Goal: Check status: Check status

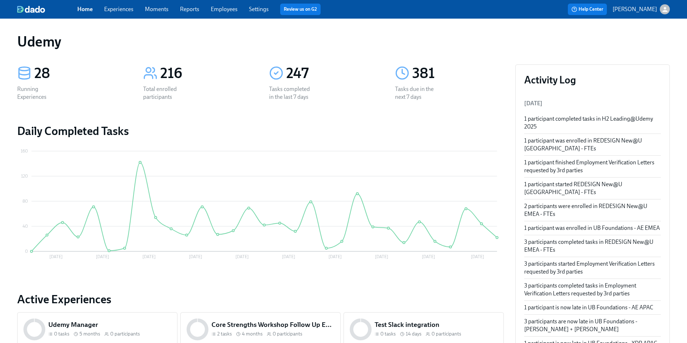
click at [129, 8] on link "Experiences" at bounding box center [118, 9] width 29 height 7
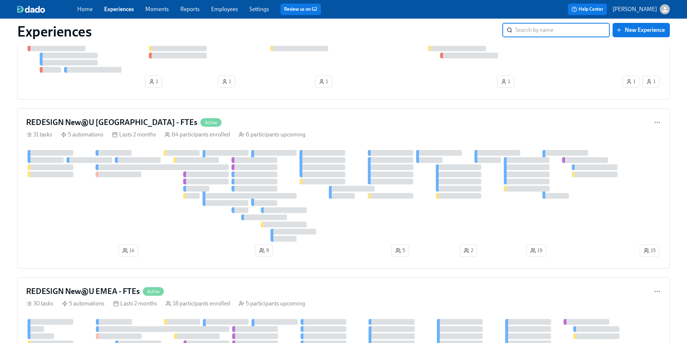
scroll to position [559, 0]
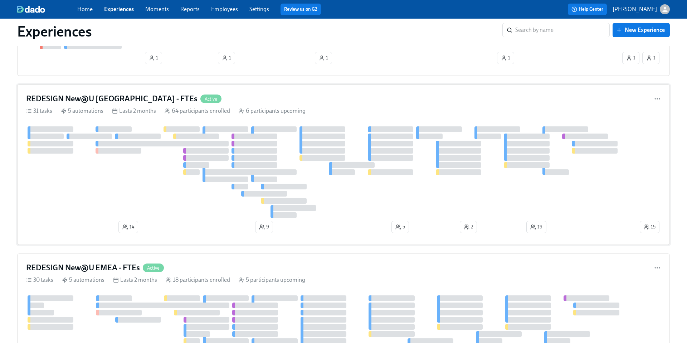
click at [98, 97] on h4 "REDESIGN New@U [GEOGRAPHIC_DATA] - FTEs" at bounding box center [111, 98] width 171 height 11
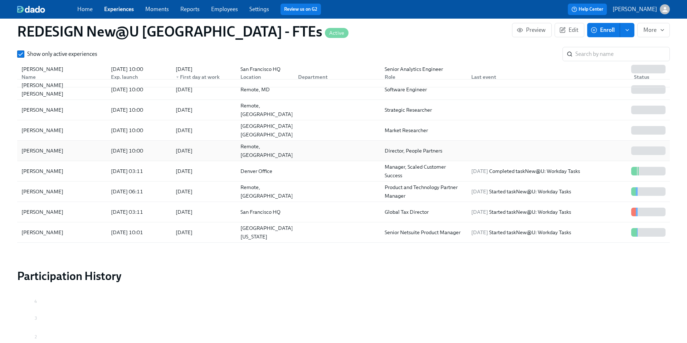
scroll to position [56, 0]
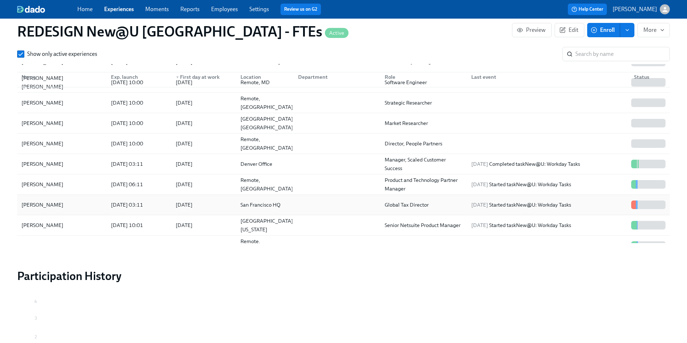
click at [50, 207] on div "[PERSON_NAME]" at bounding box center [62, 204] width 87 height 14
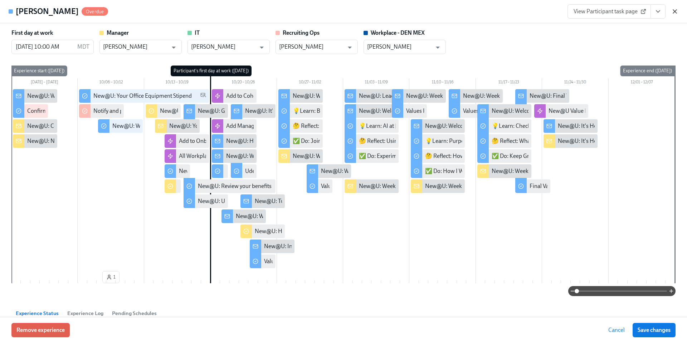
click at [675, 10] on icon "button" at bounding box center [675, 12] width 4 height 4
